Goal: Task Accomplishment & Management: Complete application form

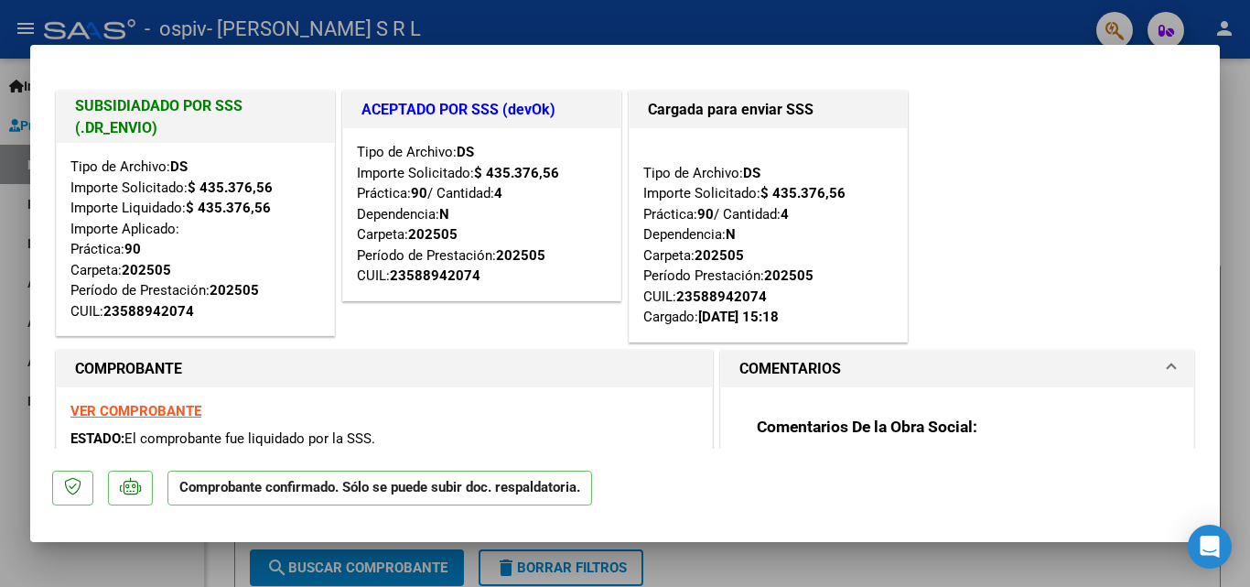
click at [148, 559] on div at bounding box center [625, 293] width 1250 height 587
type input "$ 0,00"
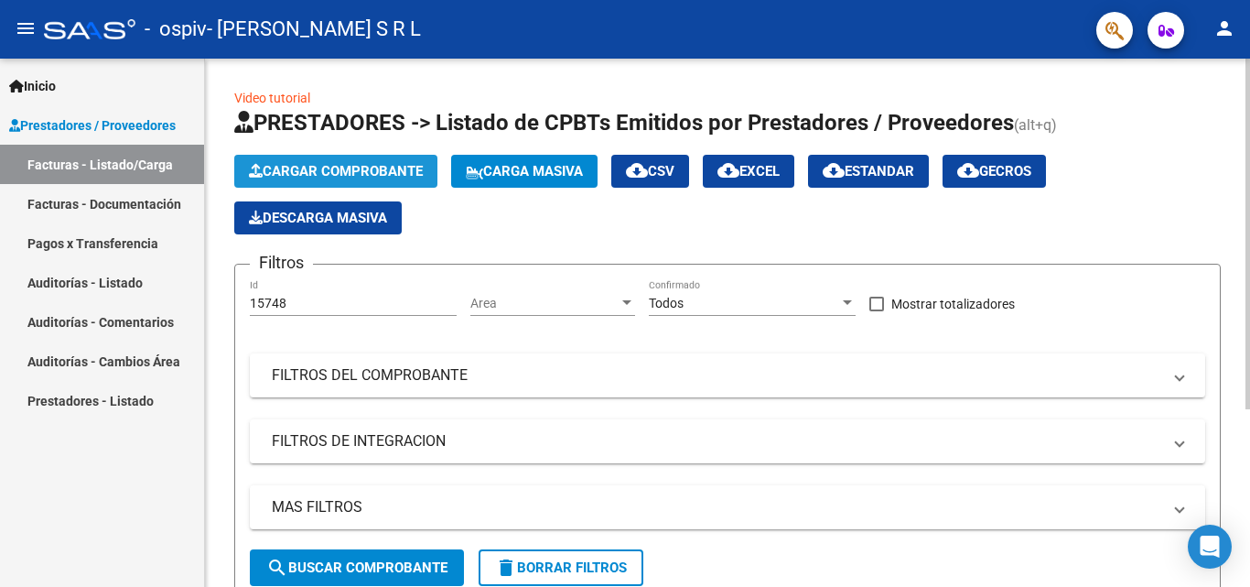
click at [288, 162] on button "Cargar Comprobante" at bounding box center [335, 171] width 203 height 33
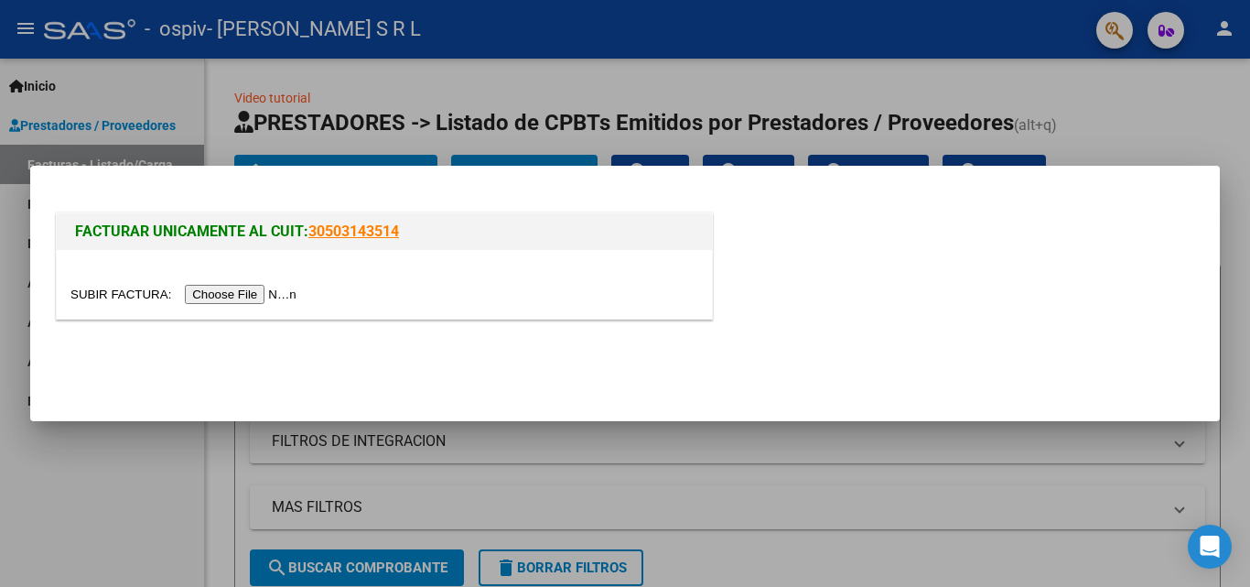
click at [240, 300] on input "file" at bounding box center [186, 294] width 232 height 19
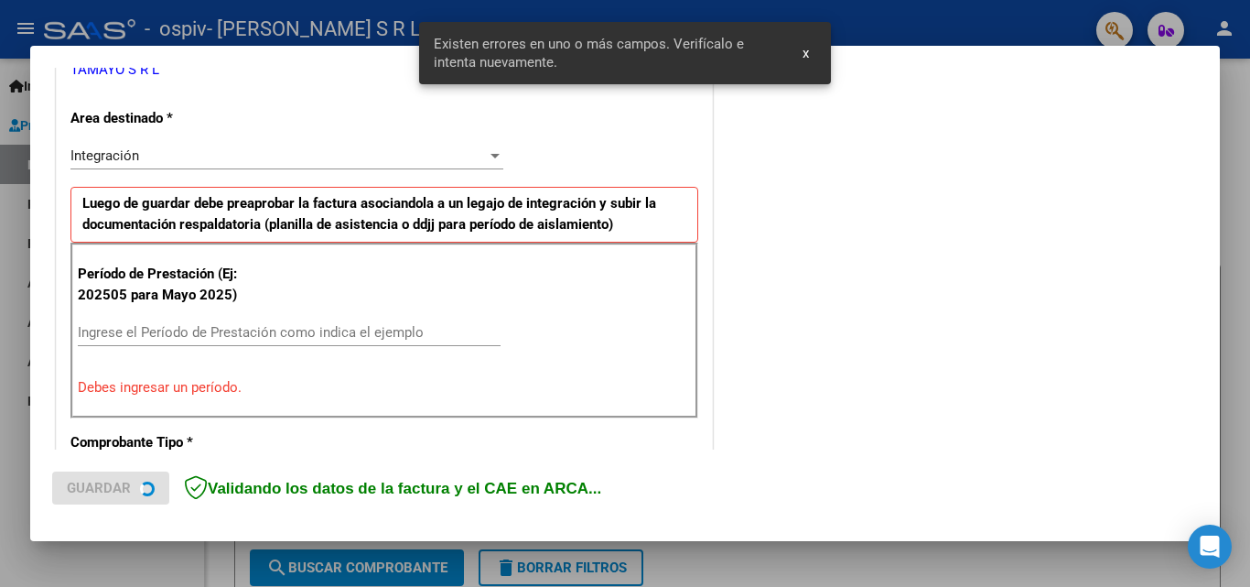
scroll to position [413, 0]
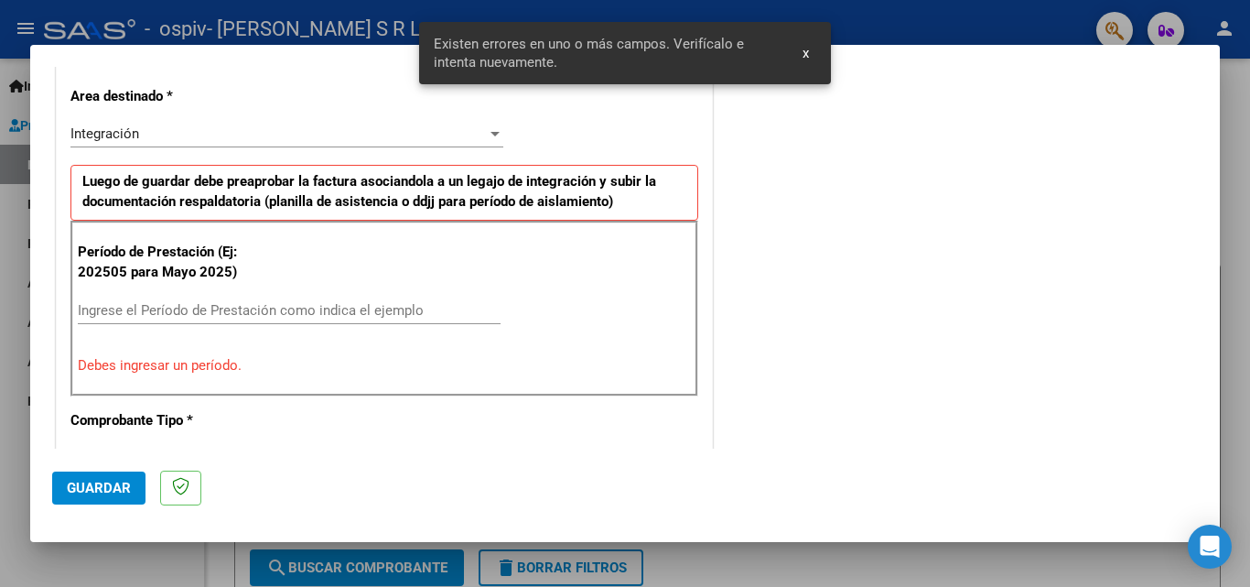
click at [176, 311] on input "Ingrese el Período de Prestación como indica el ejemplo" at bounding box center [289, 310] width 423 height 16
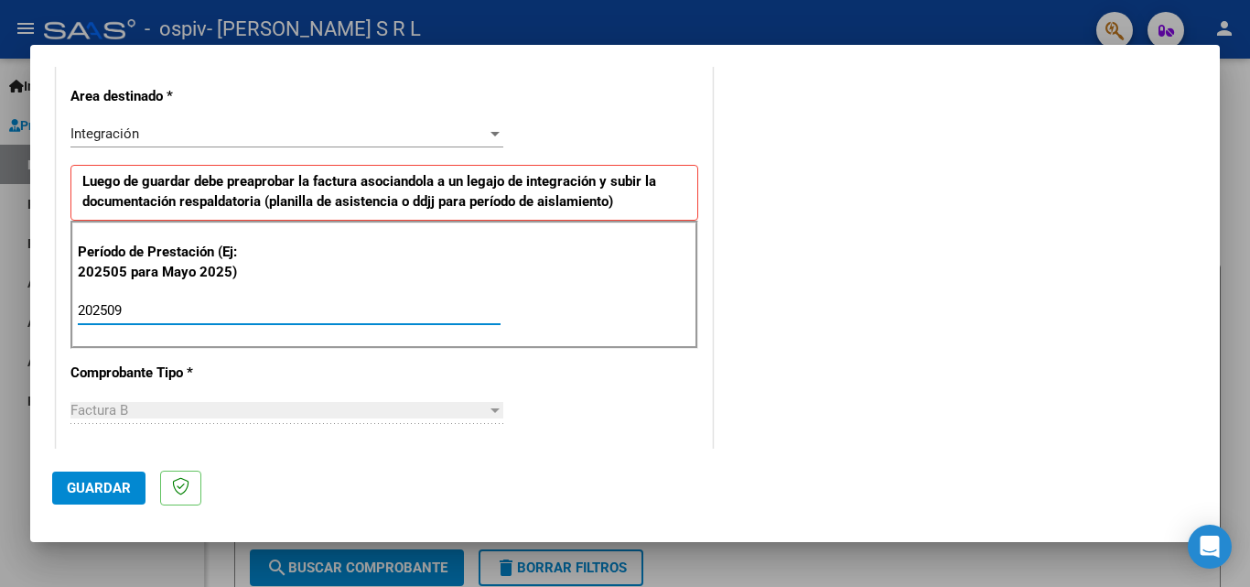
type input "202509"
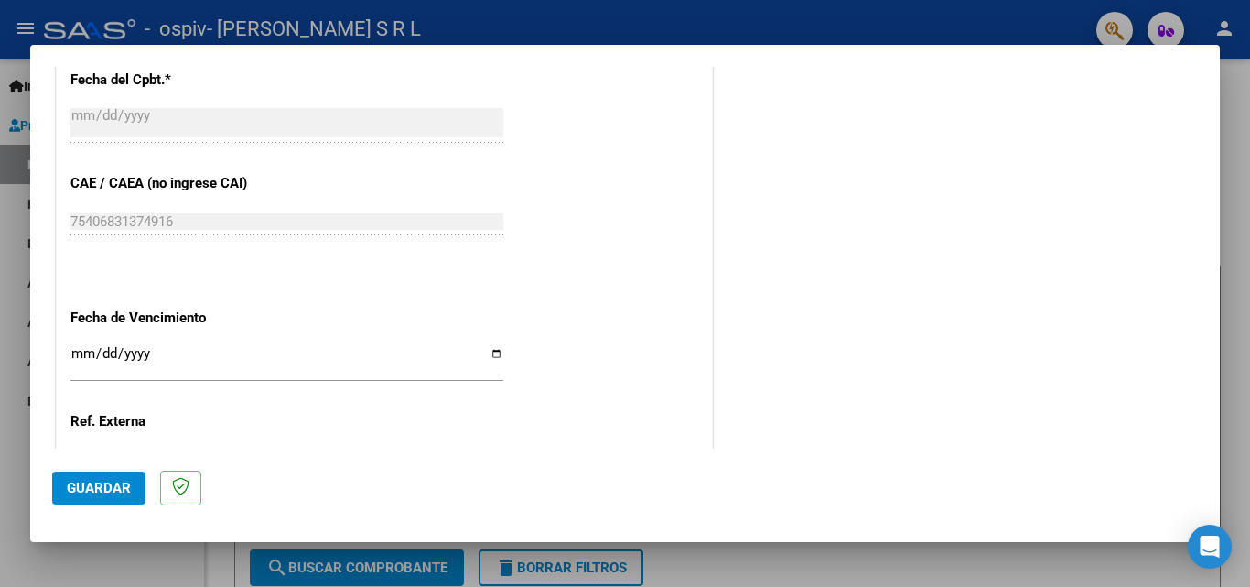
scroll to position [1109, 0]
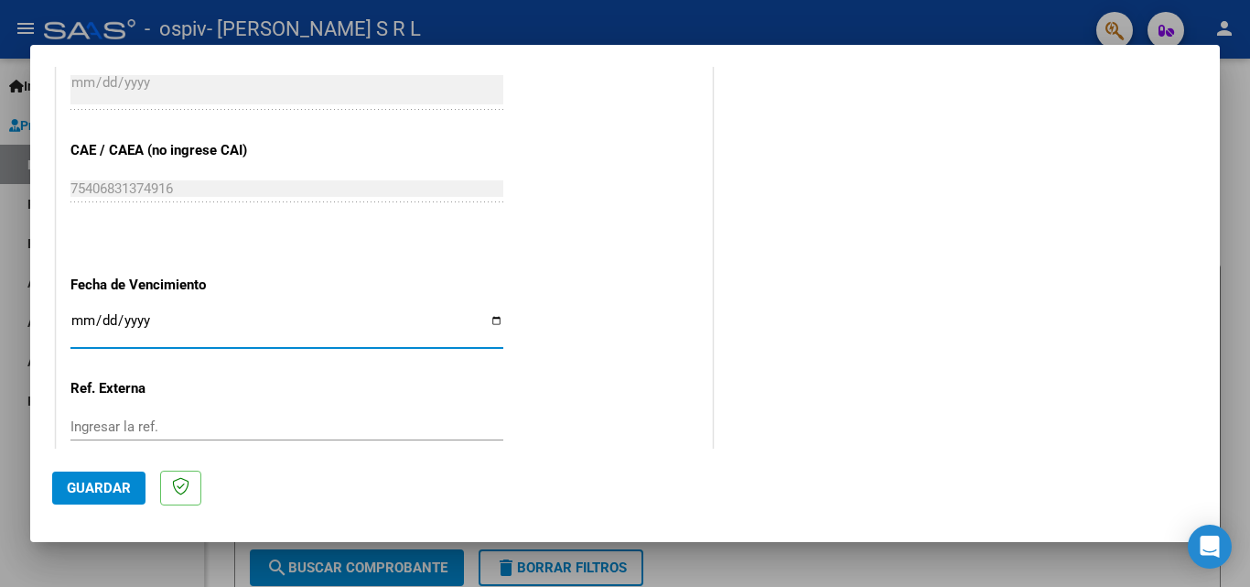
click at [77, 316] on input "Ingresar la fecha" at bounding box center [286, 327] width 433 height 29
type input "[DATE]"
click at [106, 488] on span "Guardar" at bounding box center [99, 488] width 64 height 16
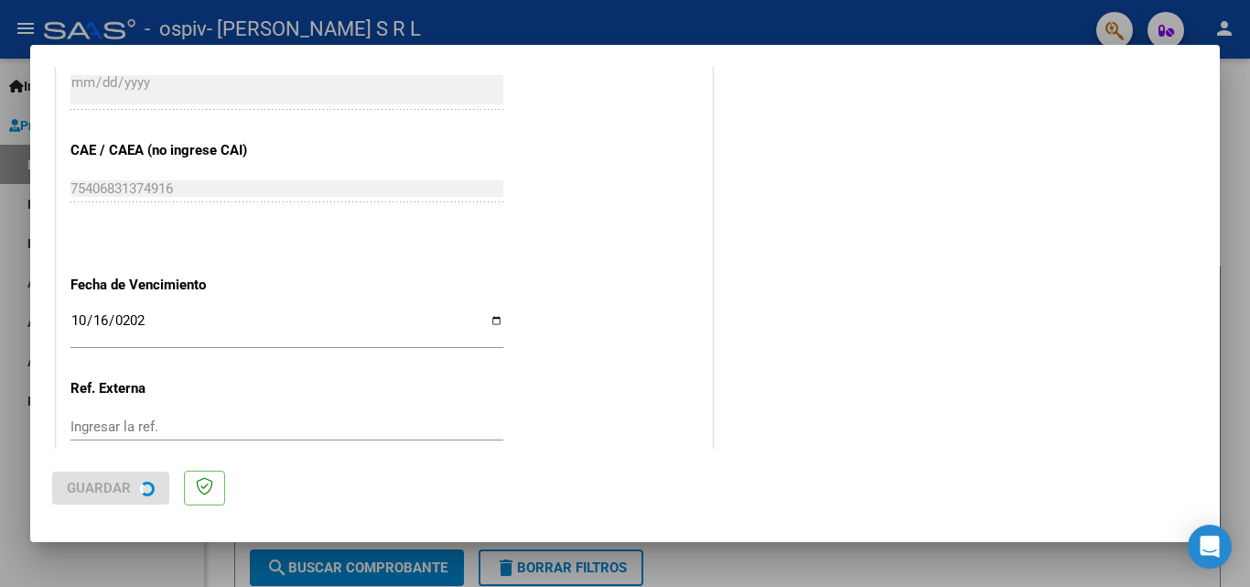
scroll to position [0, 0]
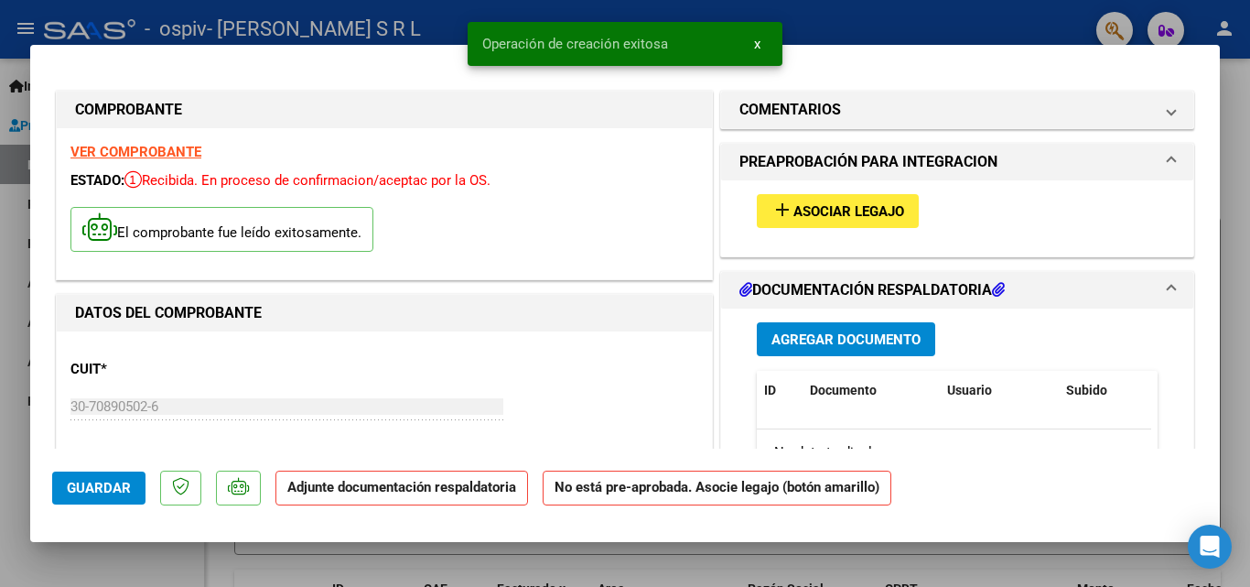
click at [804, 206] on span "Asociar Legajo" at bounding box center [848, 211] width 111 height 16
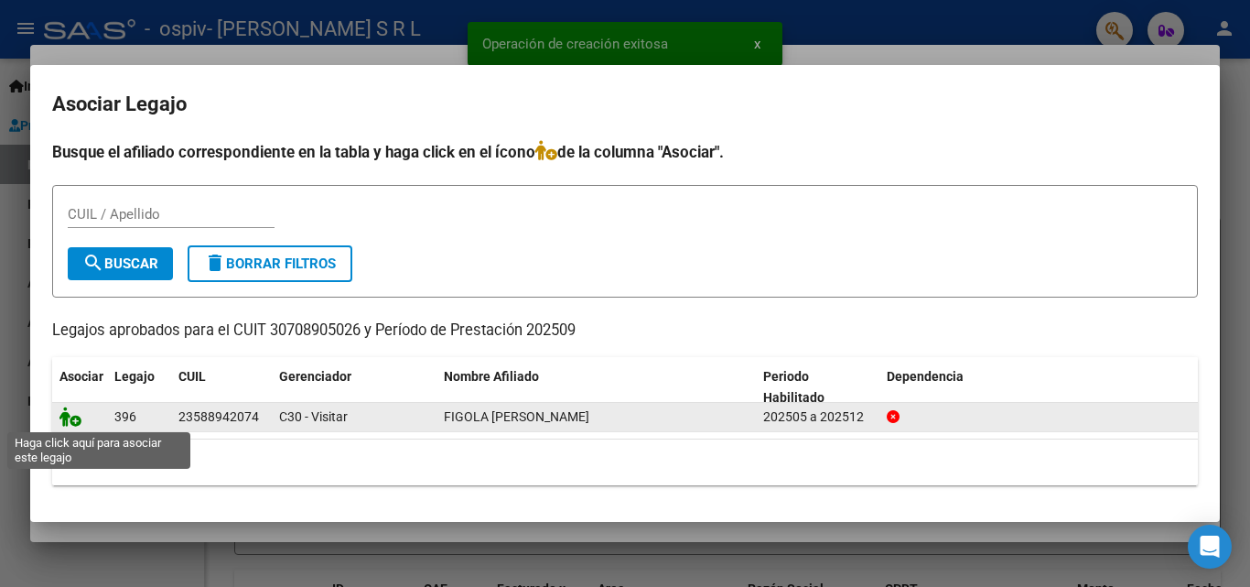
click at [68, 420] on icon at bounding box center [70, 416] width 22 height 20
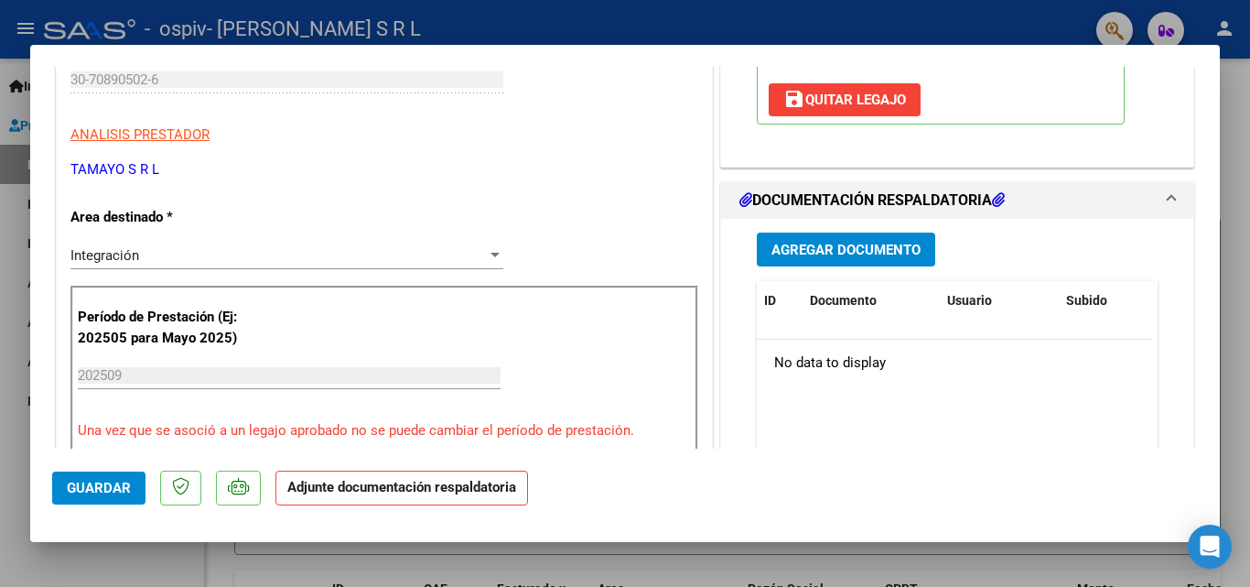
scroll to position [366, 0]
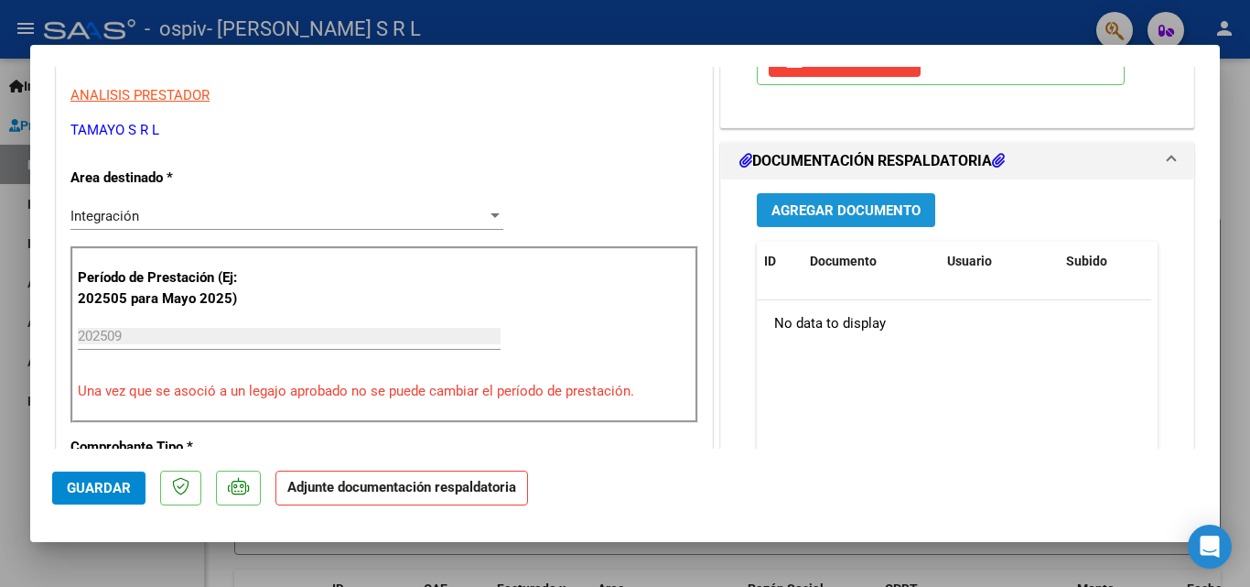
click at [832, 213] on span "Agregar Documento" at bounding box center [845, 210] width 149 height 16
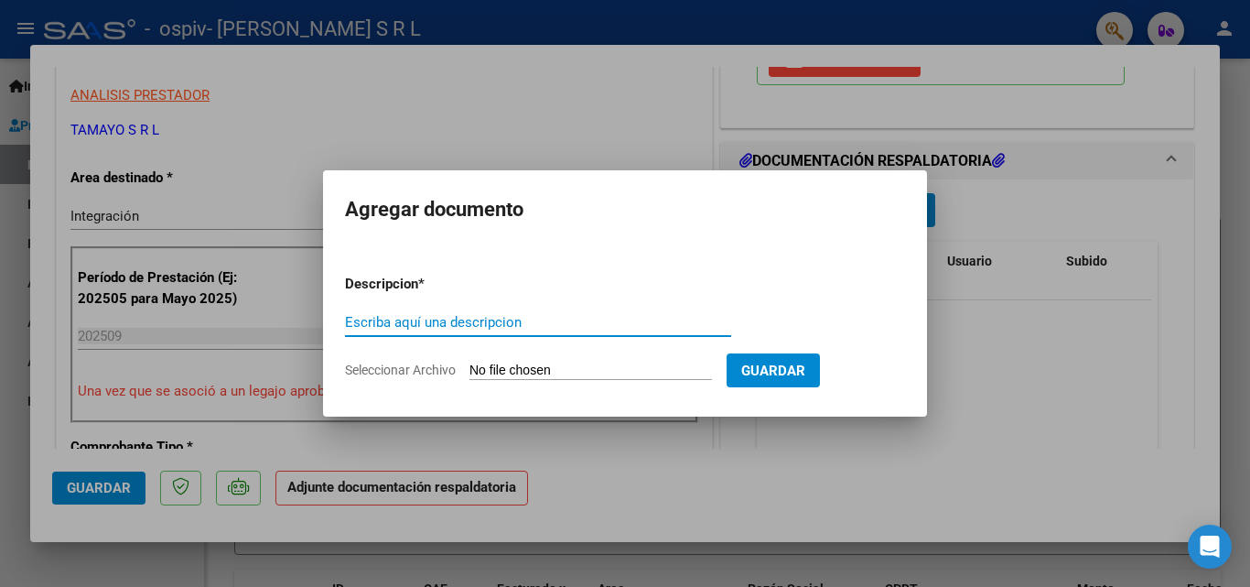
click at [387, 321] on input "Escriba aquí una descripcion" at bounding box center [538, 322] width 386 height 16
type input "ASISTENCIA MES SEPTIEMBRE FIGOLA VICTORIA"
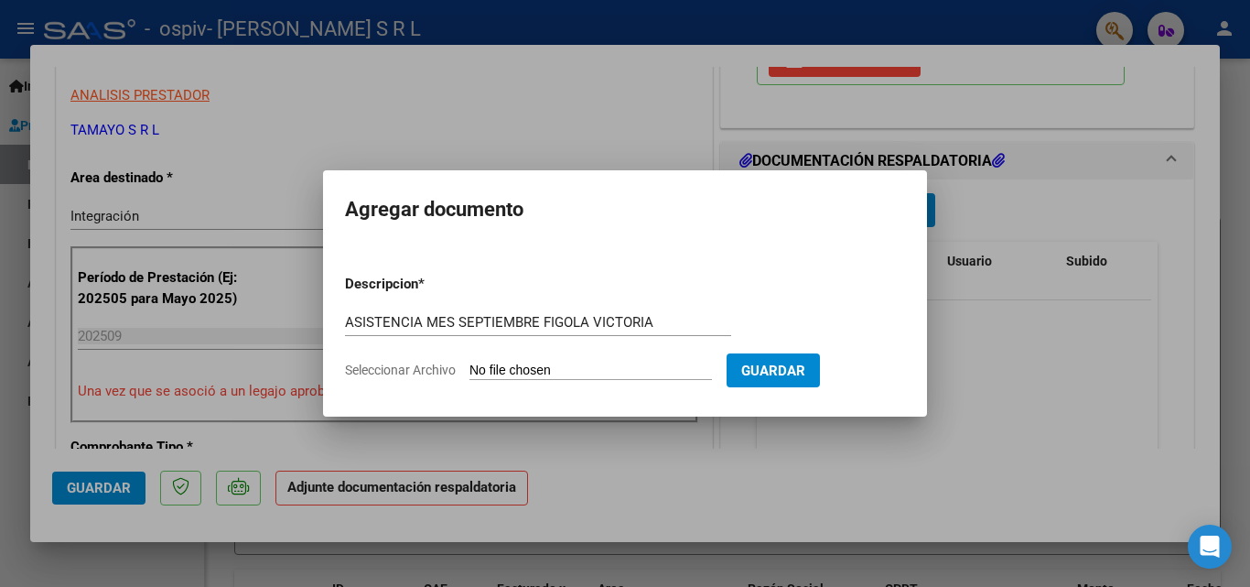
click at [536, 371] on input "Seleccionar Archivo" at bounding box center [590, 370] width 243 height 17
type input "C:\fakepath\ASISTENCIA SEPTIEMBRE FIGOLA [PERSON_NAME].pdf"
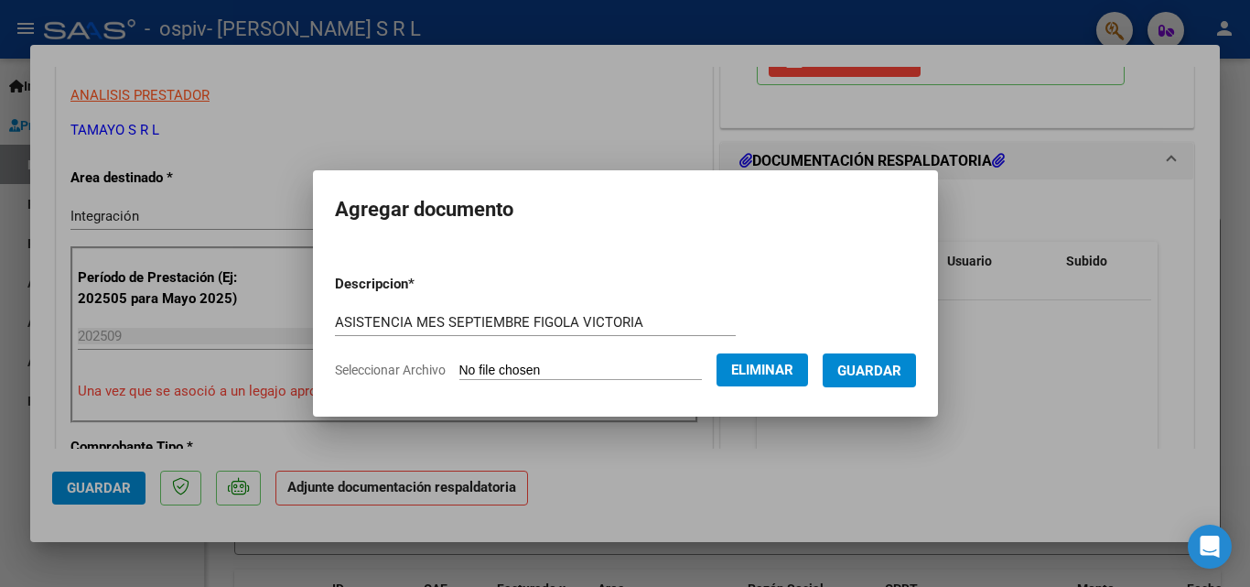
click at [871, 366] on span "Guardar" at bounding box center [869, 370] width 64 height 16
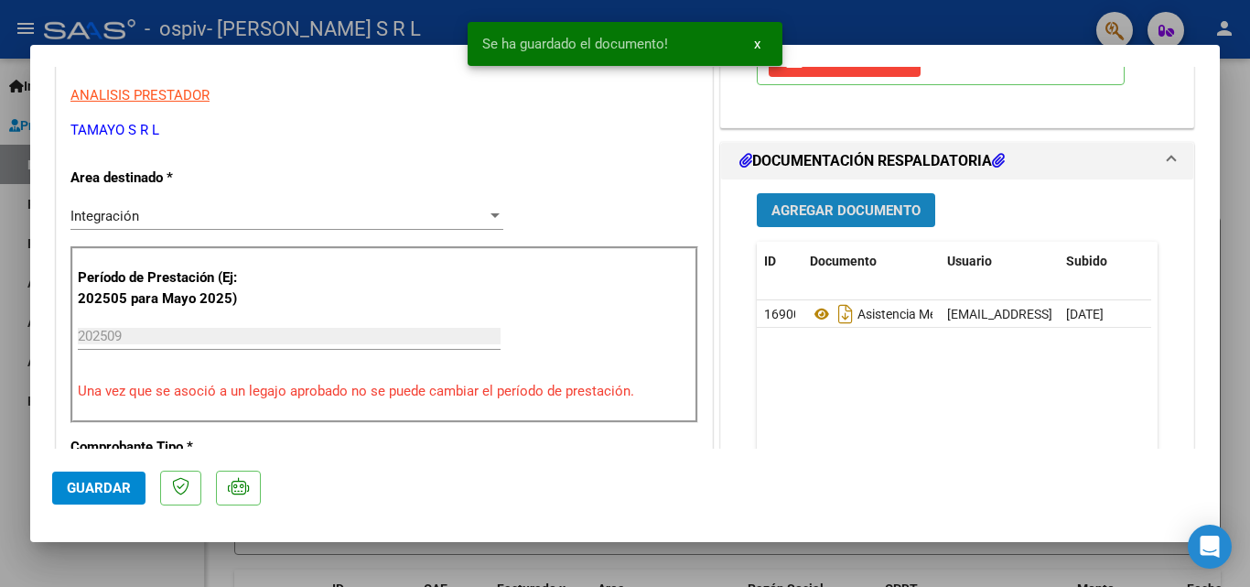
click at [824, 203] on span "Agregar Documento" at bounding box center [845, 210] width 149 height 16
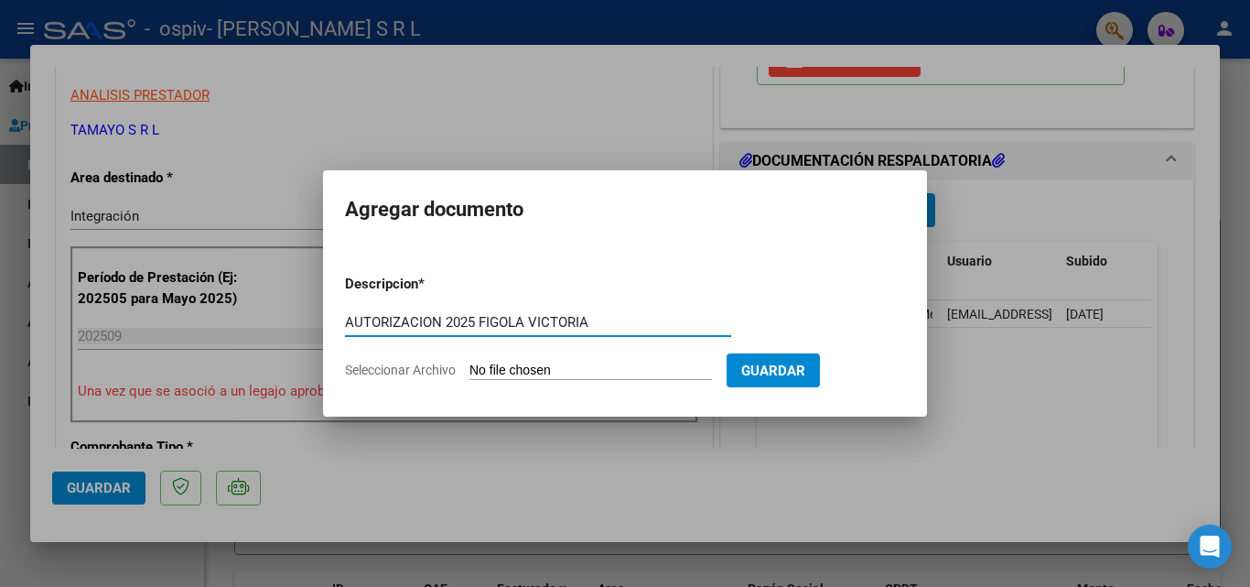
type input "AUTORIZACION 2025 FIGOLA VICTORIA"
click at [502, 362] on input "Seleccionar Archivo" at bounding box center [590, 370] width 243 height 17
type input "C:\fakepath\AUTORIZACION FIGOLA FRANCHEZCA 2025.pdf"
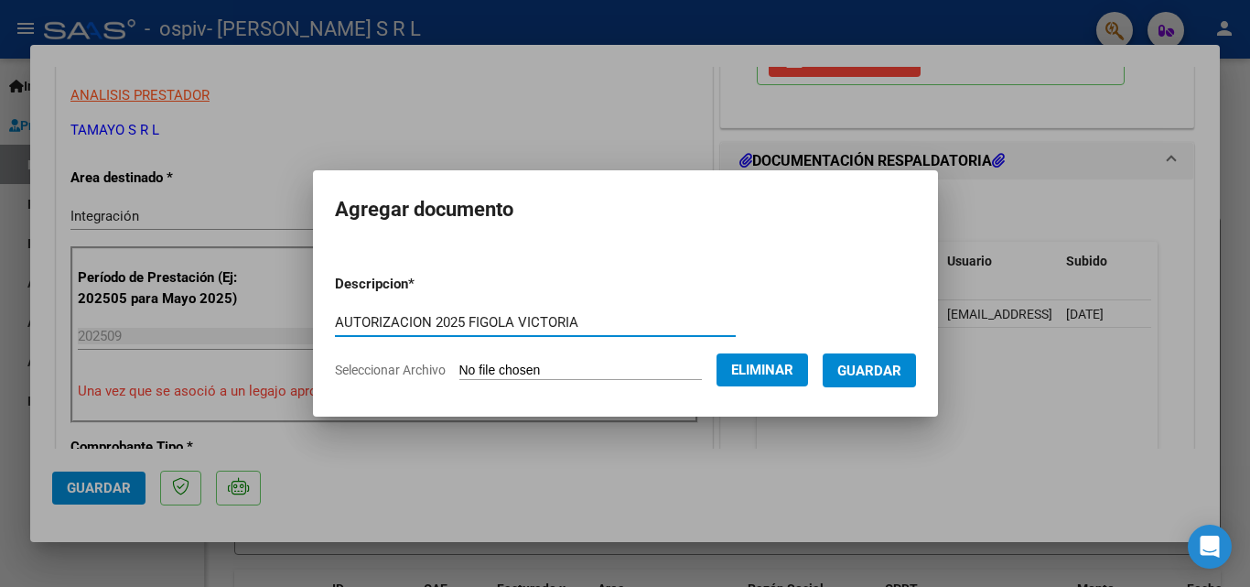
click at [415, 325] on input "AUTORIZACION 2025 FIGOLA VICTORIA" at bounding box center [535, 322] width 401 height 16
type input "AUTORIZACION FIGOLA VICTORIA"
click at [882, 371] on span "Guardar" at bounding box center [869, 370] width 64 height 16
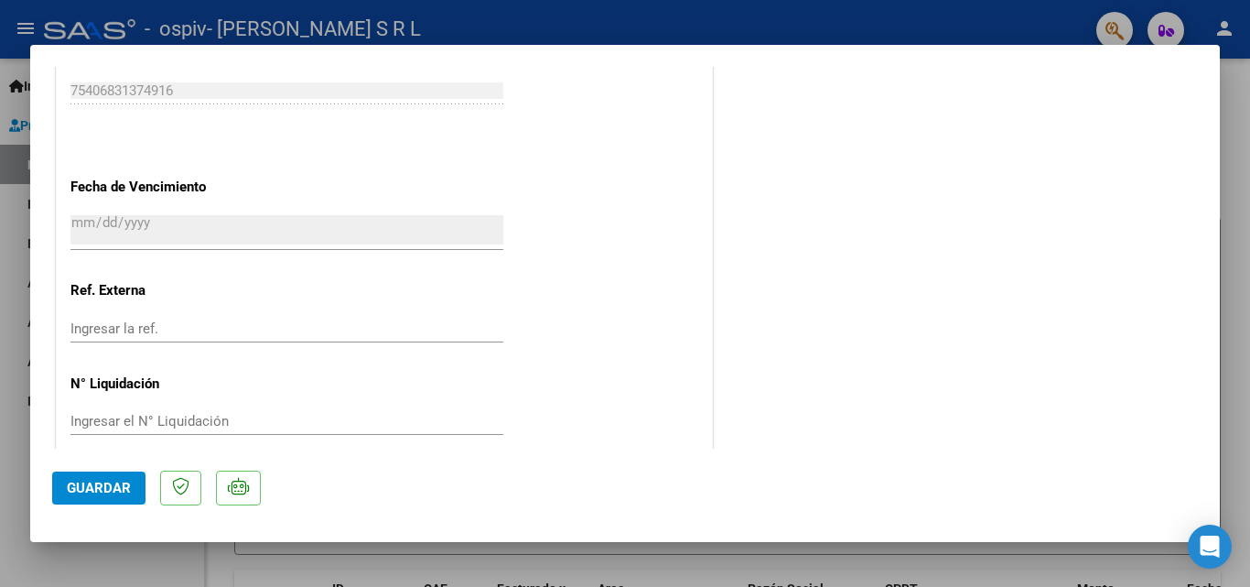
scroll to position [1256, 0]
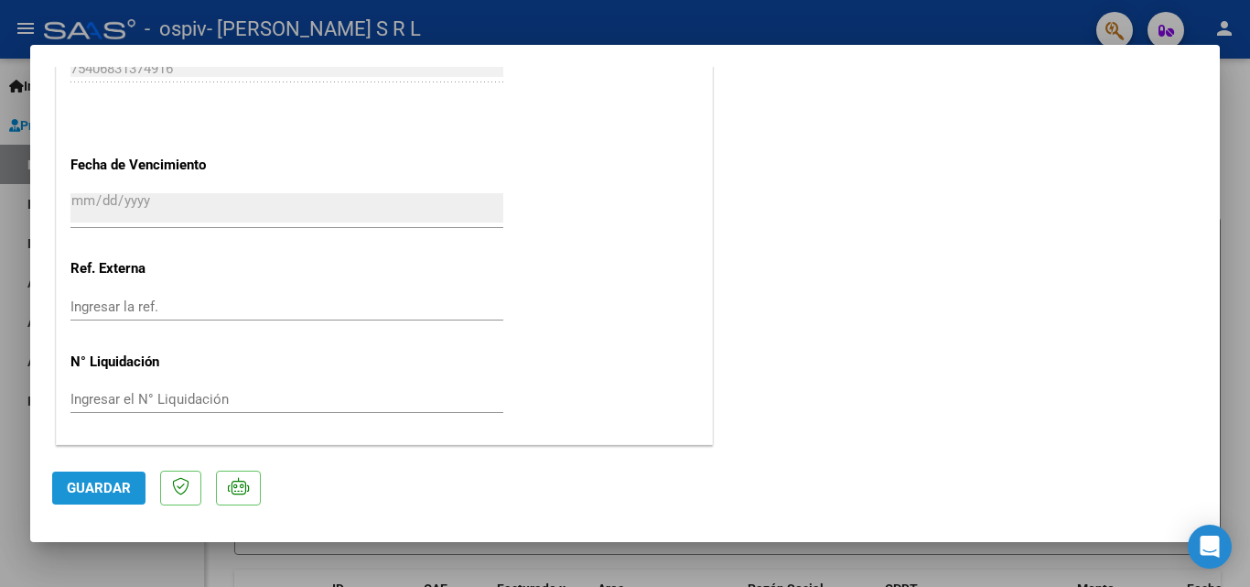
click at [90, 488] on span "Guardar" at bounding box center [99, 488] width 64 height 16
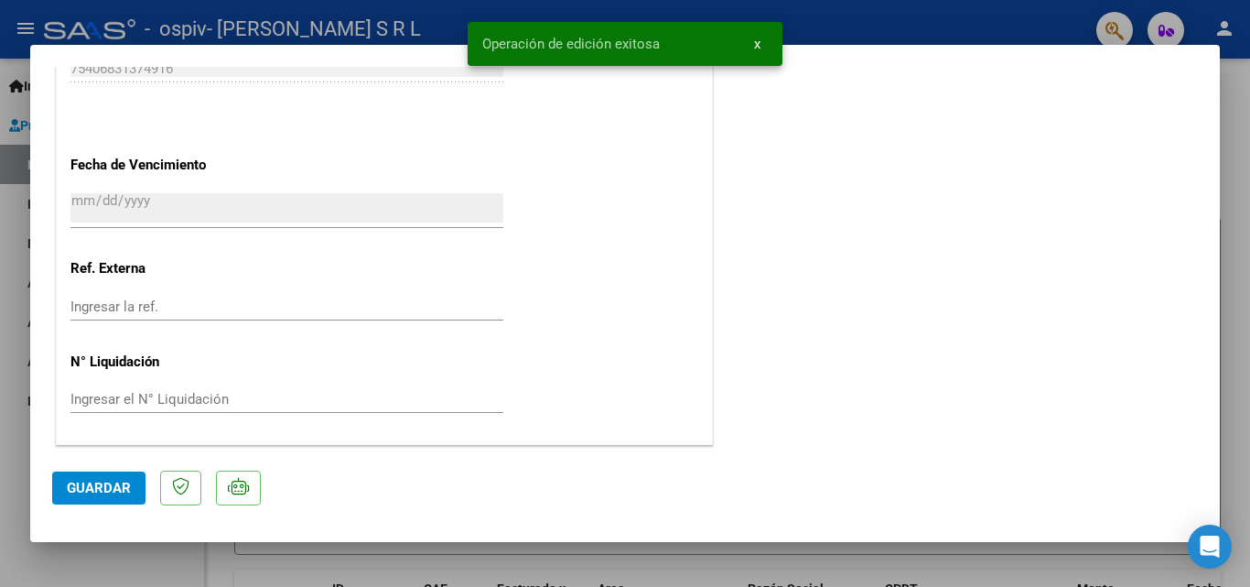
click at [13, 21] on div at bounding box center [625, 293] width 1250 height 587
type input "$ 0,00"
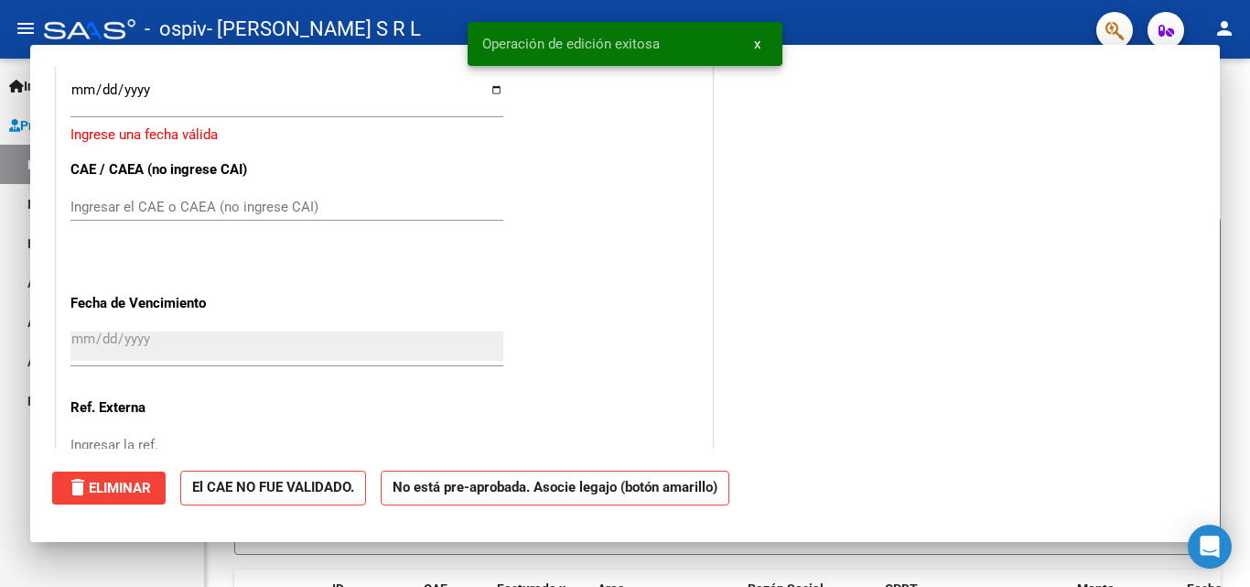
scroll to position [0, 0]
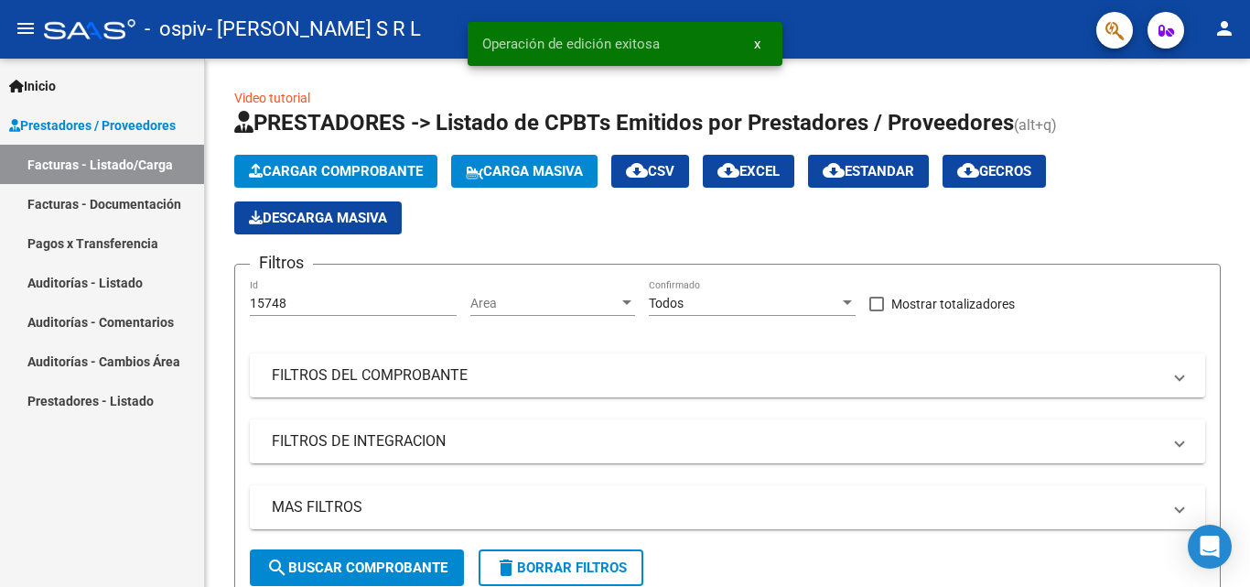
click at [48, 200] on link "Facturas - Documentación" at bounding box center [102, 203] width 204 height 39
